Goal: Transaction & Acquisition: Purchase product/service

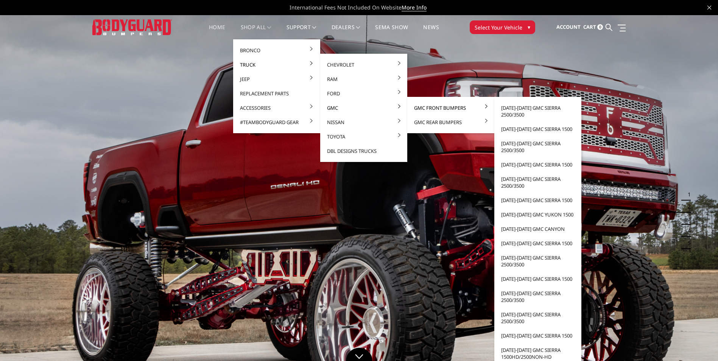
click at [433, 107] on link "GMC Front Bumpers" at bounding box center [450, 108] width 81 height 14
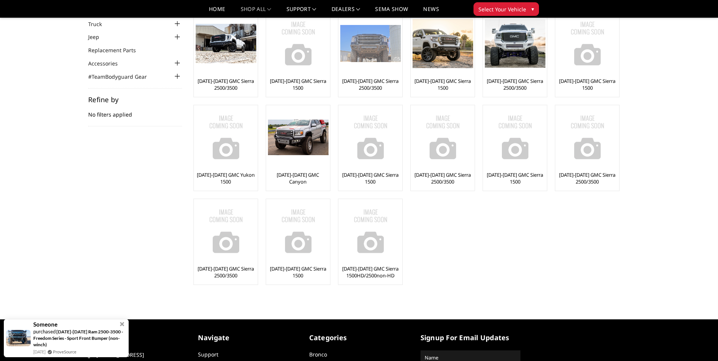
scroll to position [34, 0]
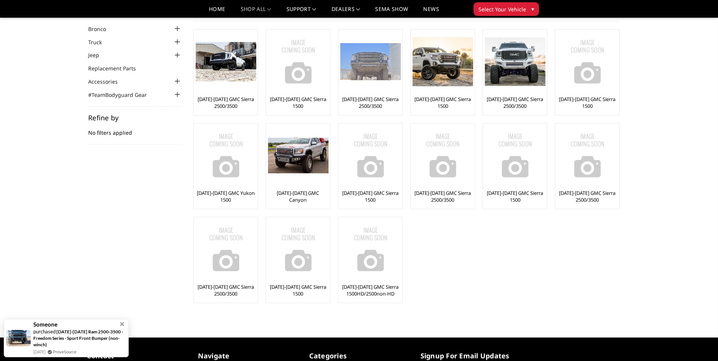
click at [370, 69] on img at bounding box center [370, 61] width 61 height 37
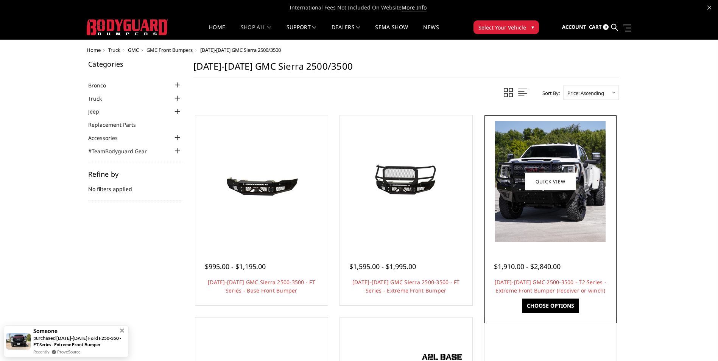
click at [550, 215] on img at bounding box center [550, 181] width 111 height 121
